Goal: Information Seeking & Learning: Learn about a topic

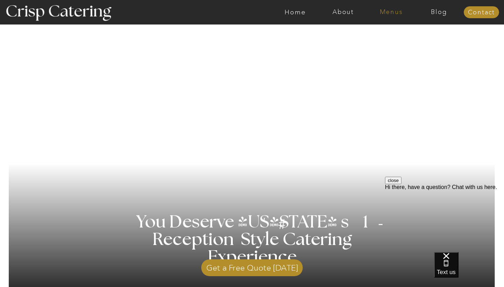
click at [381, 14] on nav "Menus" at bounding box center [391, 12] width 48 height 7
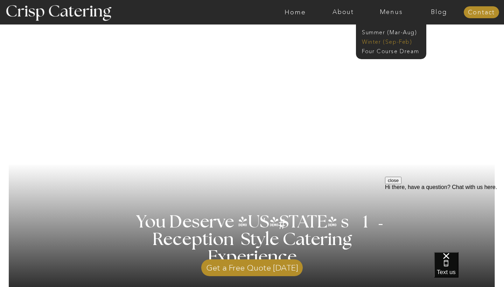
click at [384, 43] on nav "Winter (Sep-Feb)" at bounding box center [390, 41] width 57 height 7
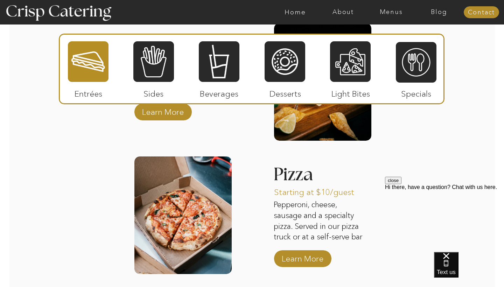
scroll to position [1067, 0]
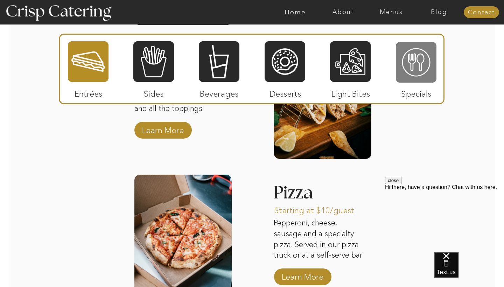
click at [417, 56] on div at bounding box center [416, 62] width 41 height 42
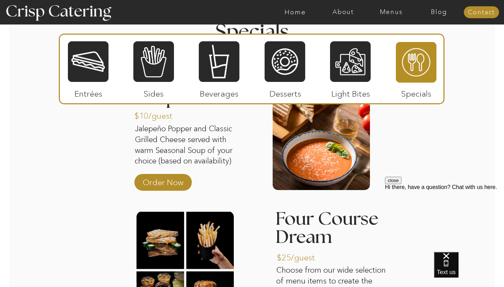
scroll to position [907, 0]
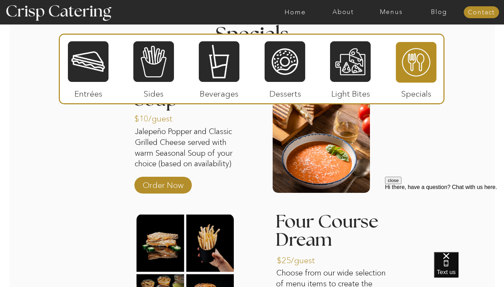
click at [83, 78] on div at bounding box center [88, 62] width 41 height 42
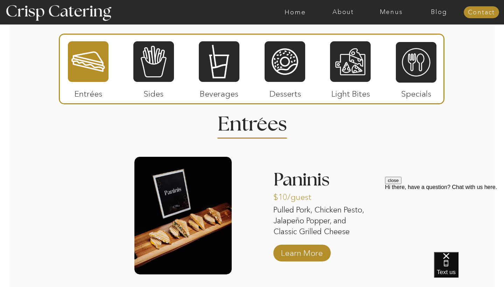
scroll to position [824, 0]
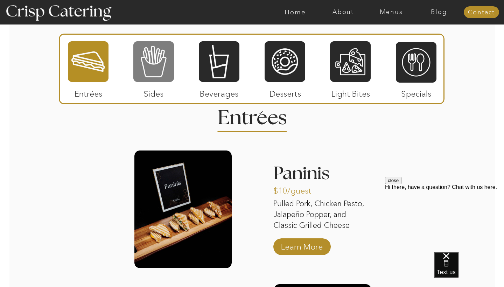
click at [151, 63] on div at bounding box center [153, 62] width 41 height 42
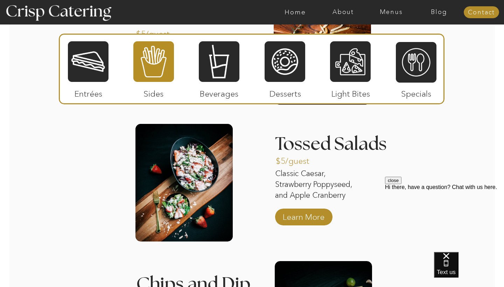
scroll to position [982, 0]
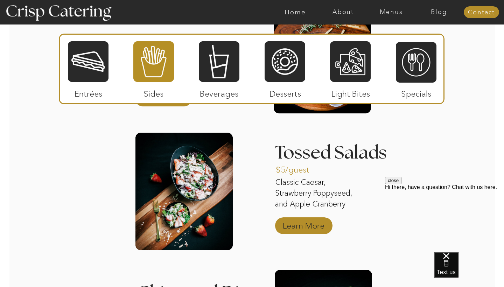
click at [322, 224] on p "Learn More" at bounding box center [303, 224] width 47 height 20
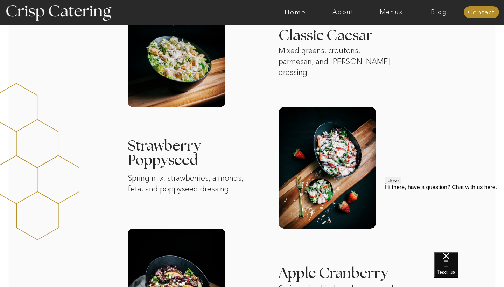
scroll to position [1029, 0]
